Goal: Task Accomplishment & Management: Manage account settings

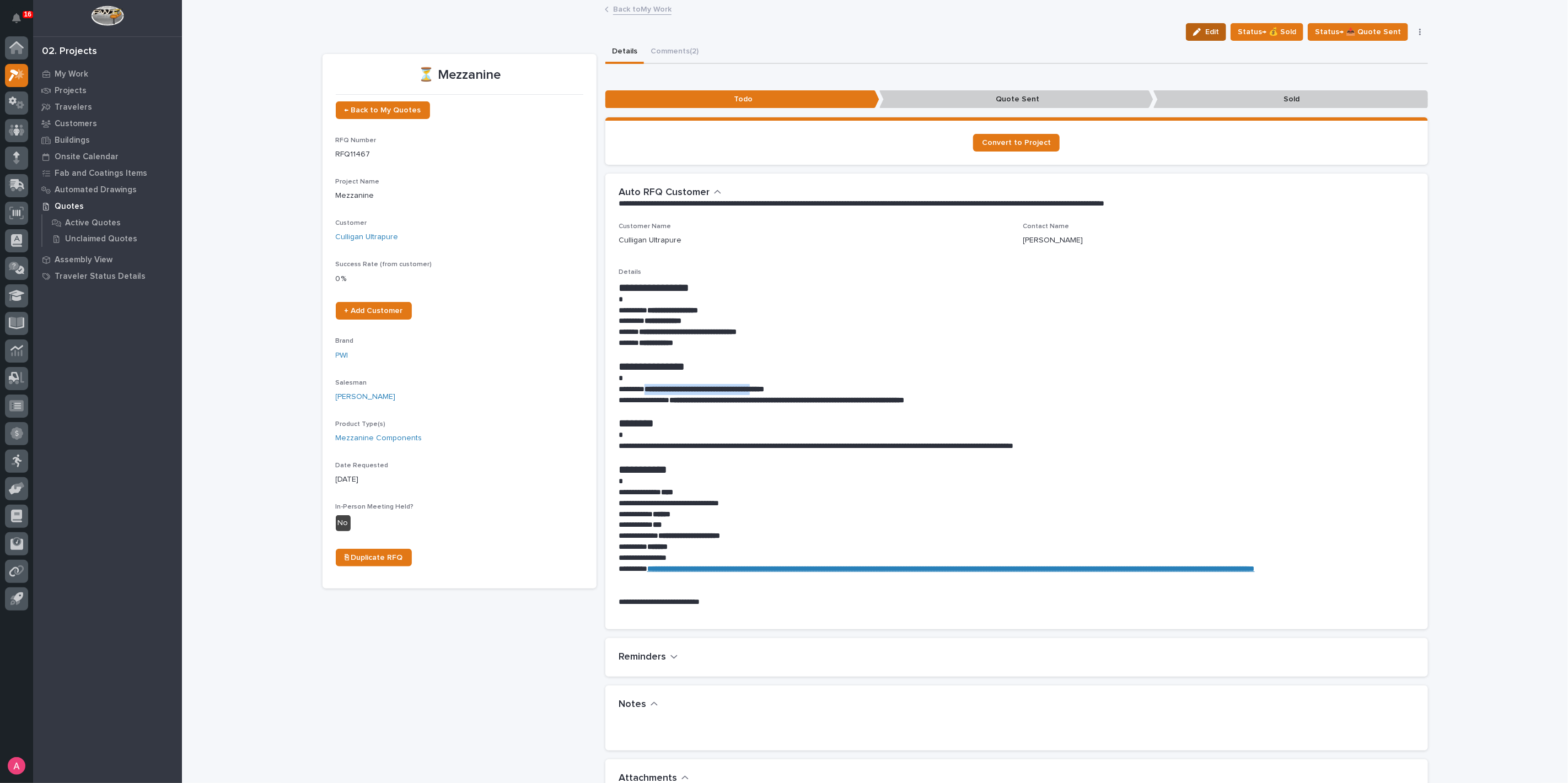
click at [1201, 28] on icon "button" at bounding box center [1196, 32] width 7 height 7
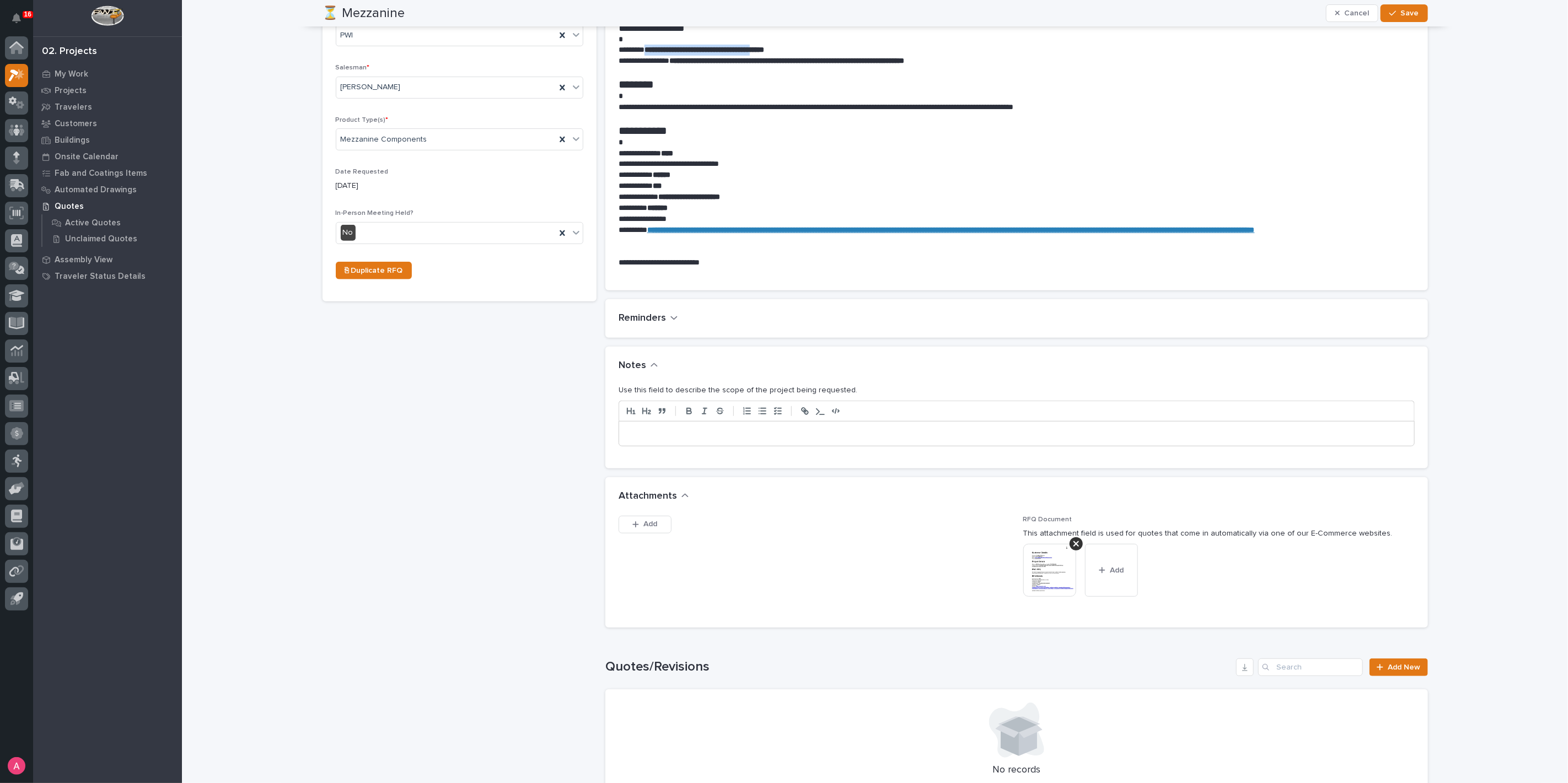
scroll to position [367, 0]
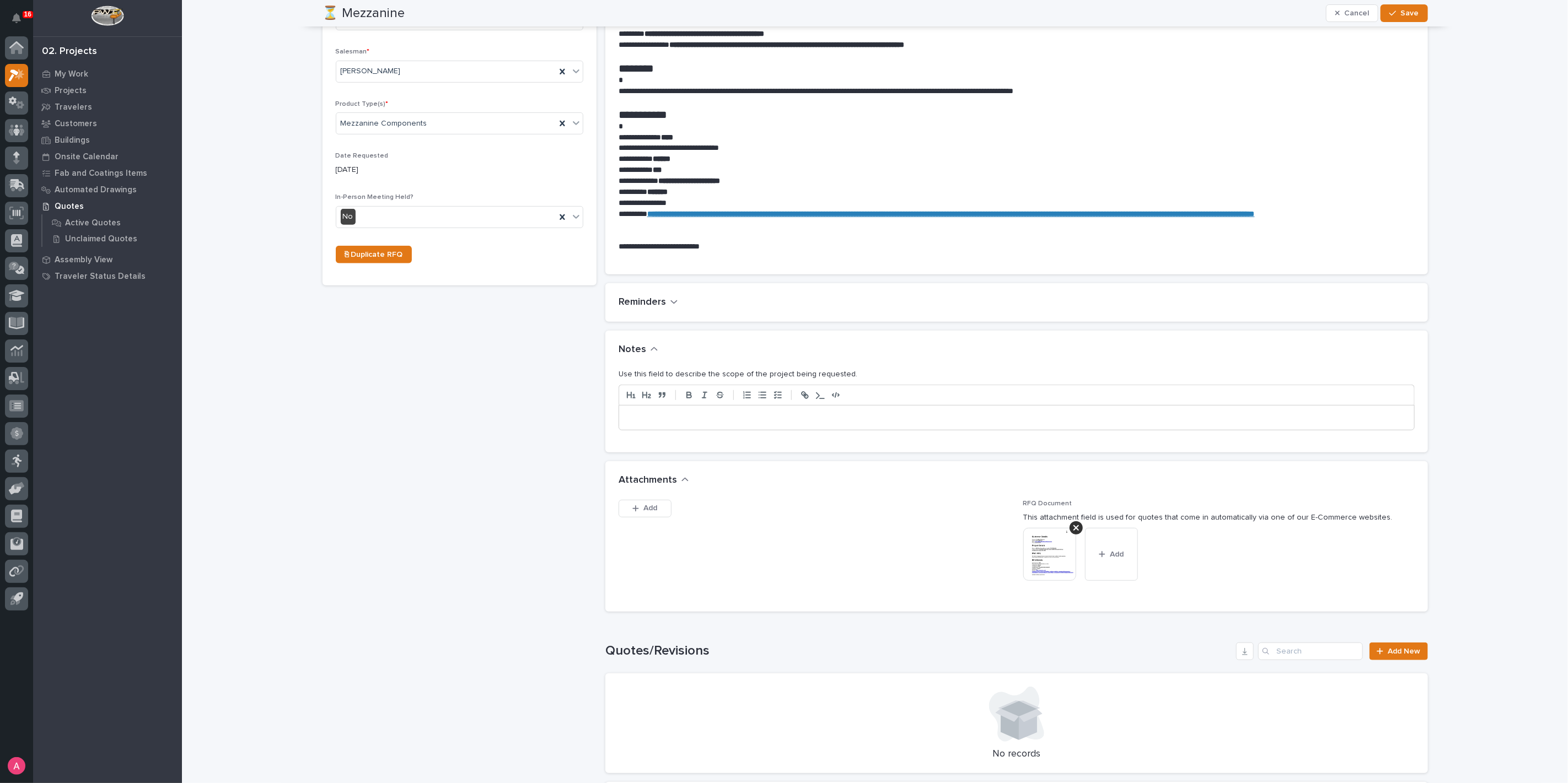
click at [680, 421] on p at bounding box center [1017, 418] width 779 height 11
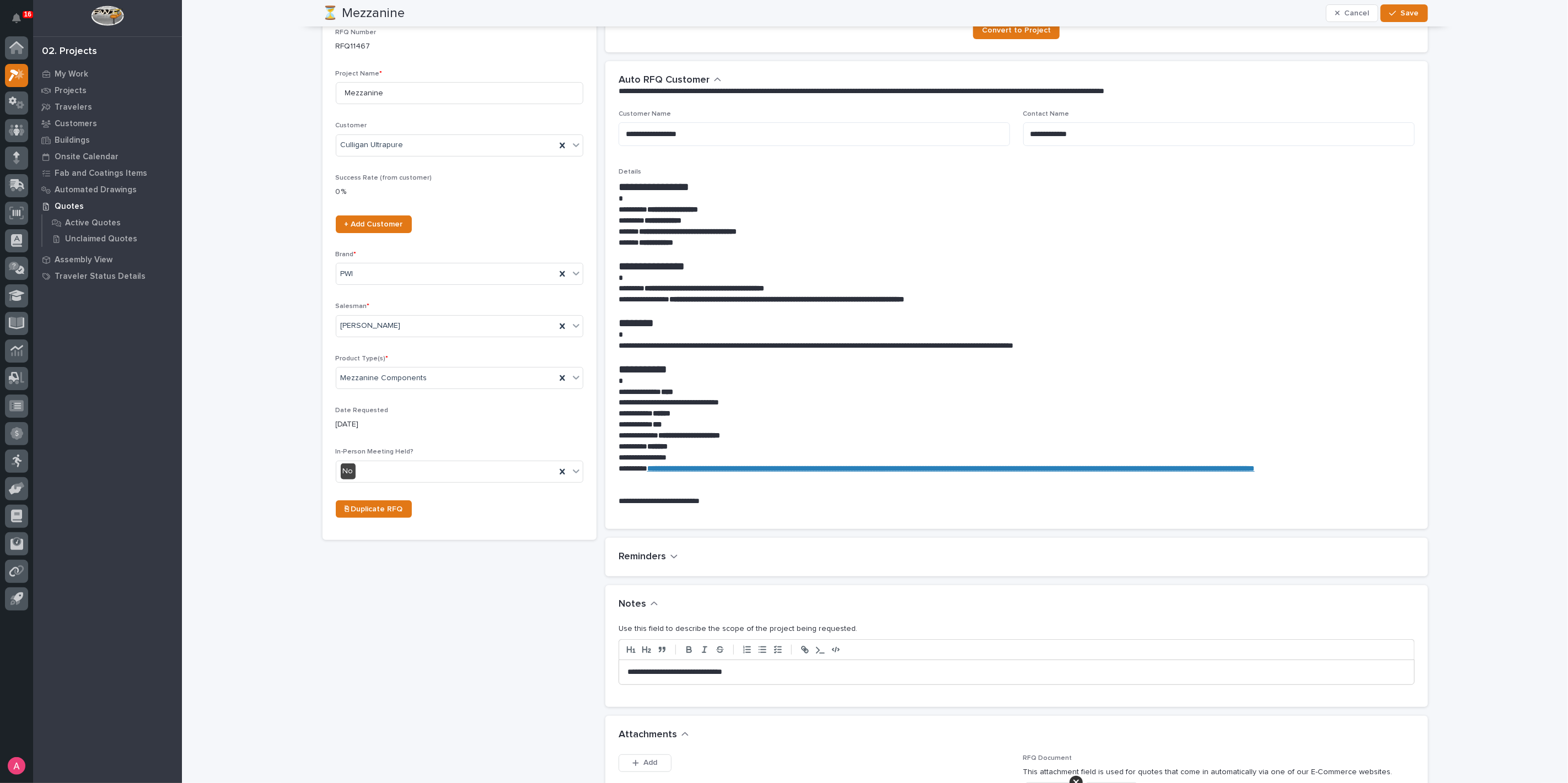
scroll to position [0, 0]
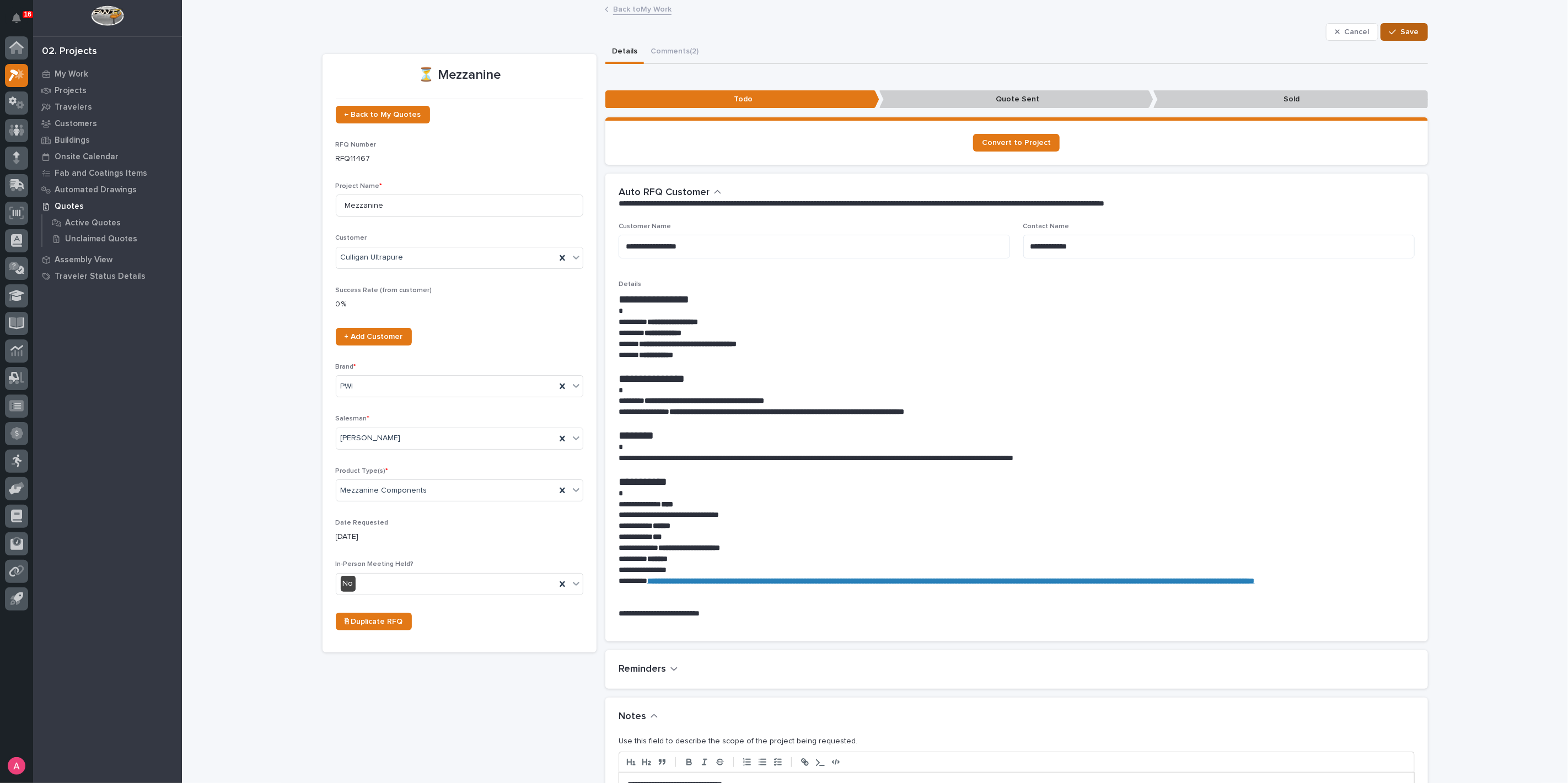
click at [1399, 25] on button "Save" at bounding box center [1404, 31] width 47 height 17
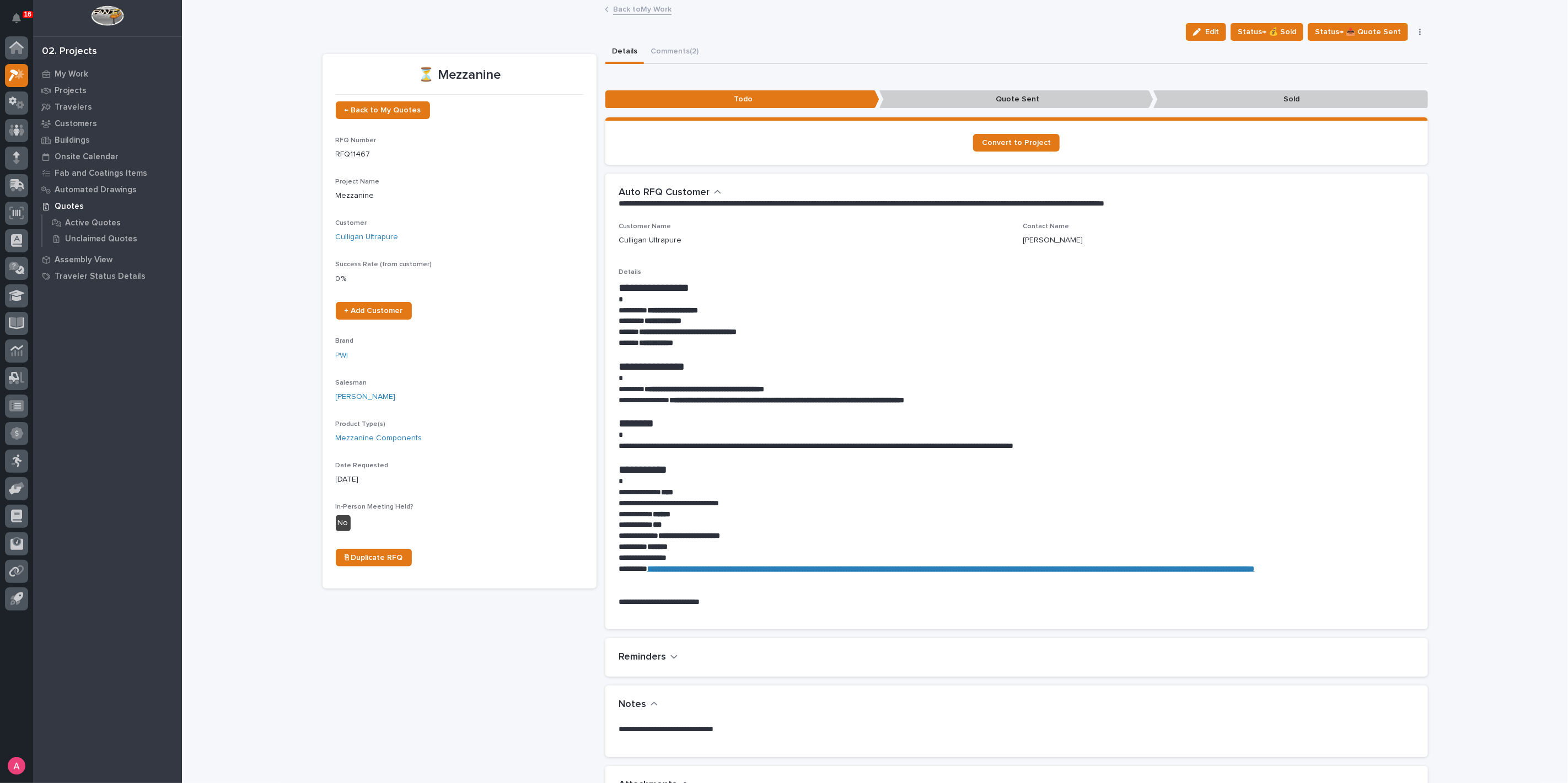
click at [645, 12] on link "Back to My Work" at bounding box center [642, 8] width 58 height 13
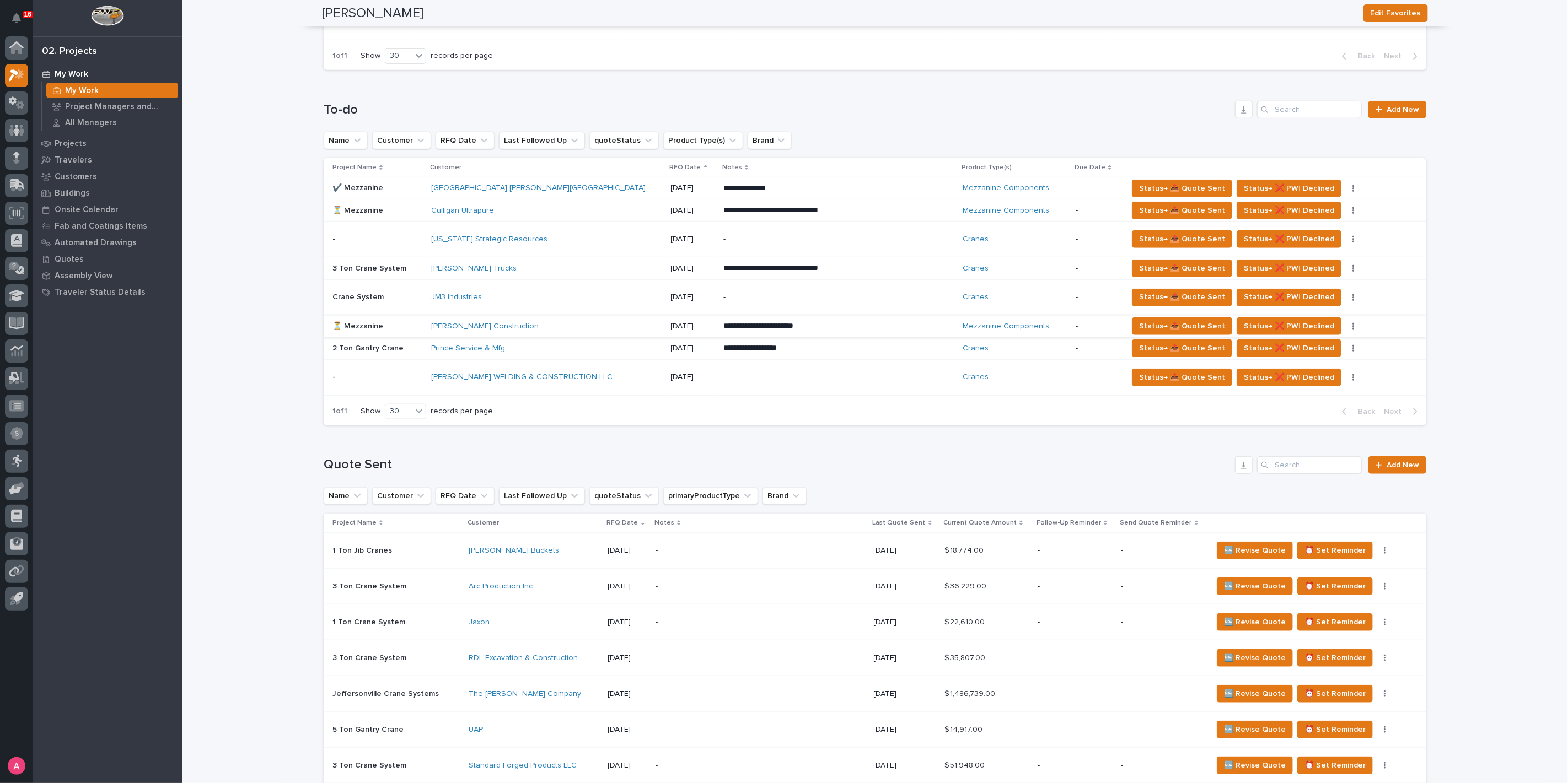
scroll to position [507, 0]
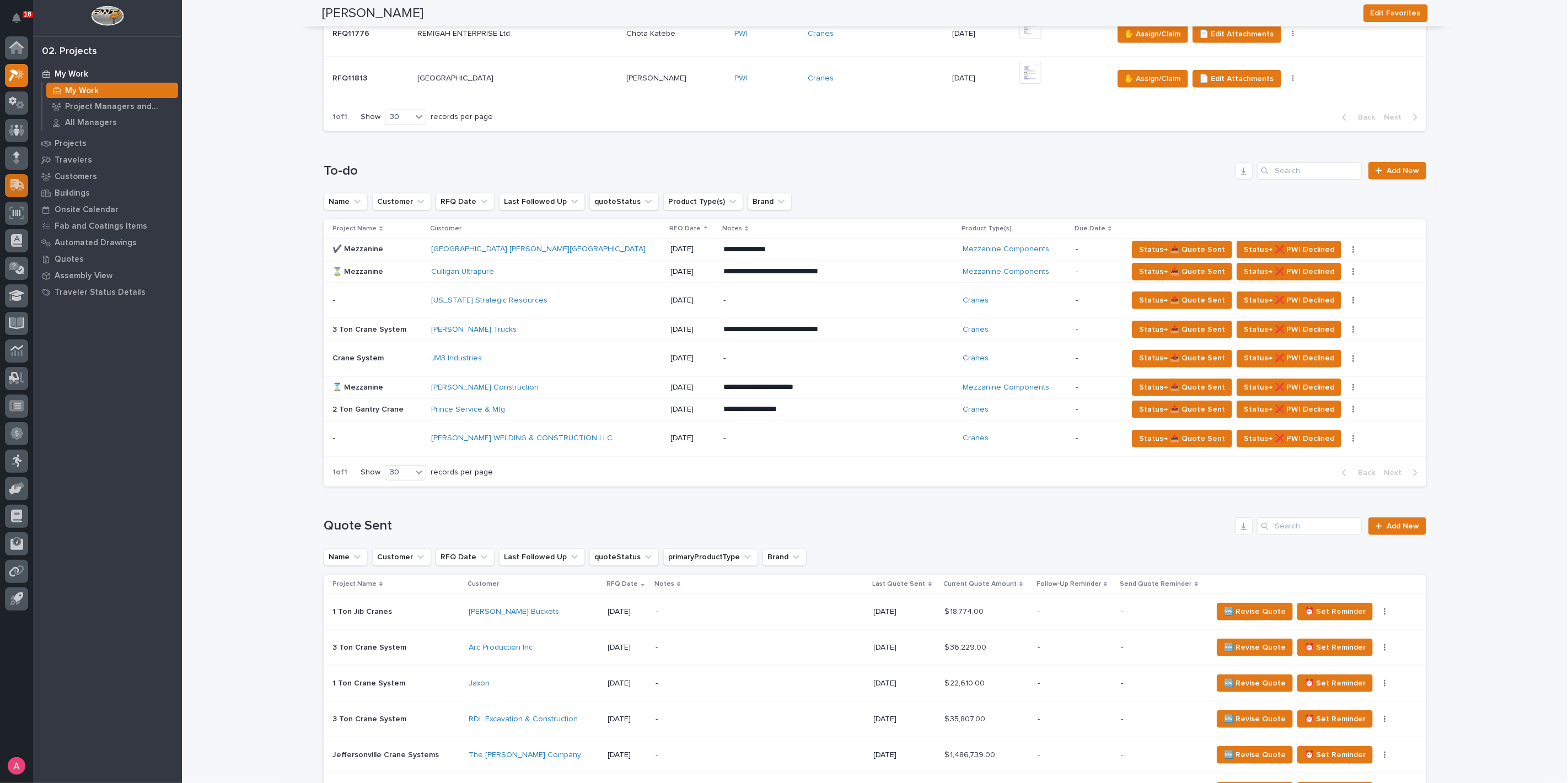
click at [15, 179] on icon at bounding box center [18, 184] width 15 height 11
